Goal: Information Seeking & Learning: Find specific fact

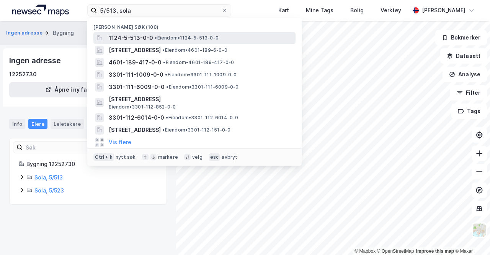
click at [157, 36] on span "•" at bounding box center [156, 38] width 2 height 6
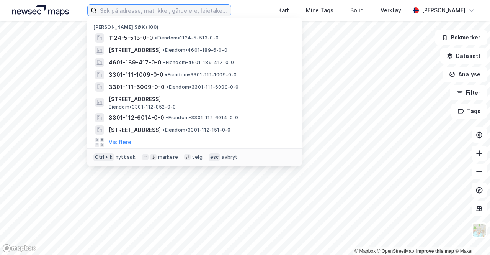
click at [128, 9] on input at bounding box center [164, 10] width 134 height 11
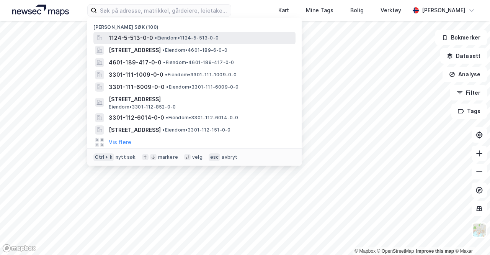
click at [140, 40] on span "1124-5-513-0-0" at bounding box center [131, 37] width 44 height 9
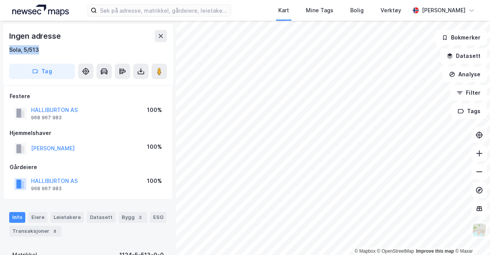
drag, startPoint x: 24, startPoint y: 51, endPoint x: 2, endPoint y: 52, distance: 21.8
click at [2, 52] on div "Ingen adresse Sola, 5/513 Tag Festere HALLIBURTON AS 968 967 983 100% Hjemmelsh…" at bounding box center [88, 138] width 176 height 234
copy div "Sola, 5/513"
